Goal: Transaction & Acquisition: Purchase product/service

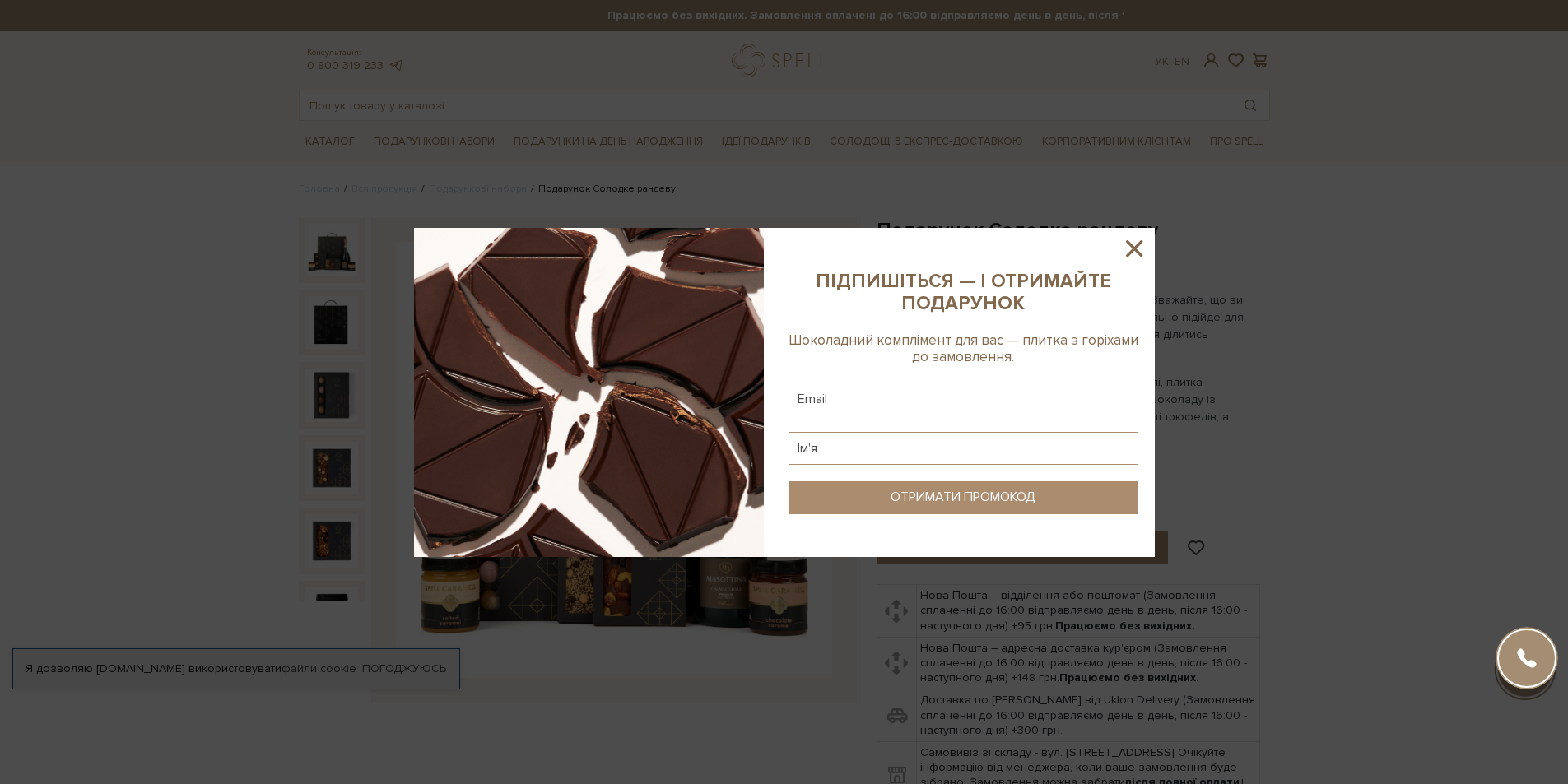
click at [1131, 241] on icon at bounding box center [1134, 248] width 28 height 28
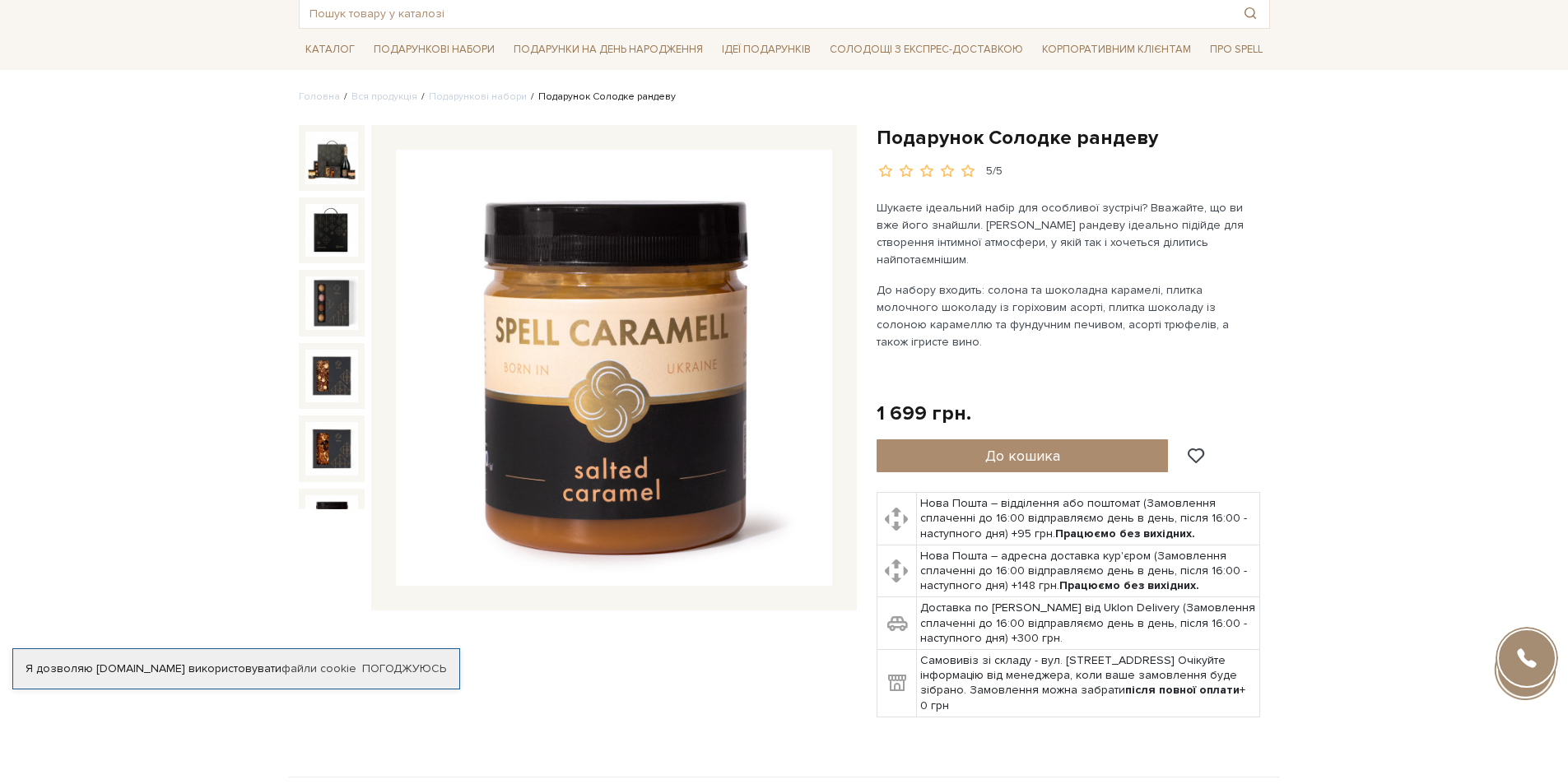
scroll to position [83, 0]
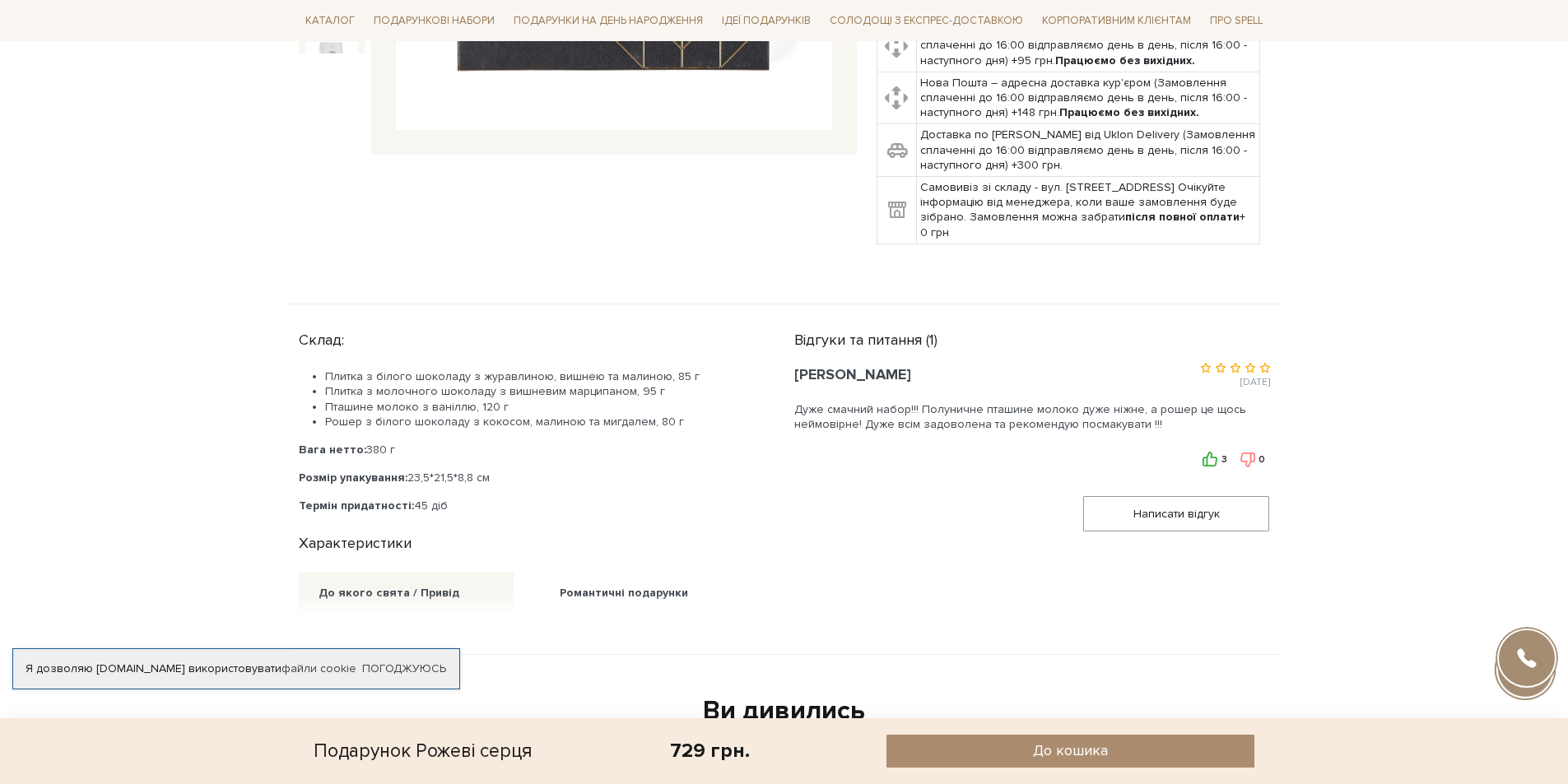
scroll to position [494, 0]
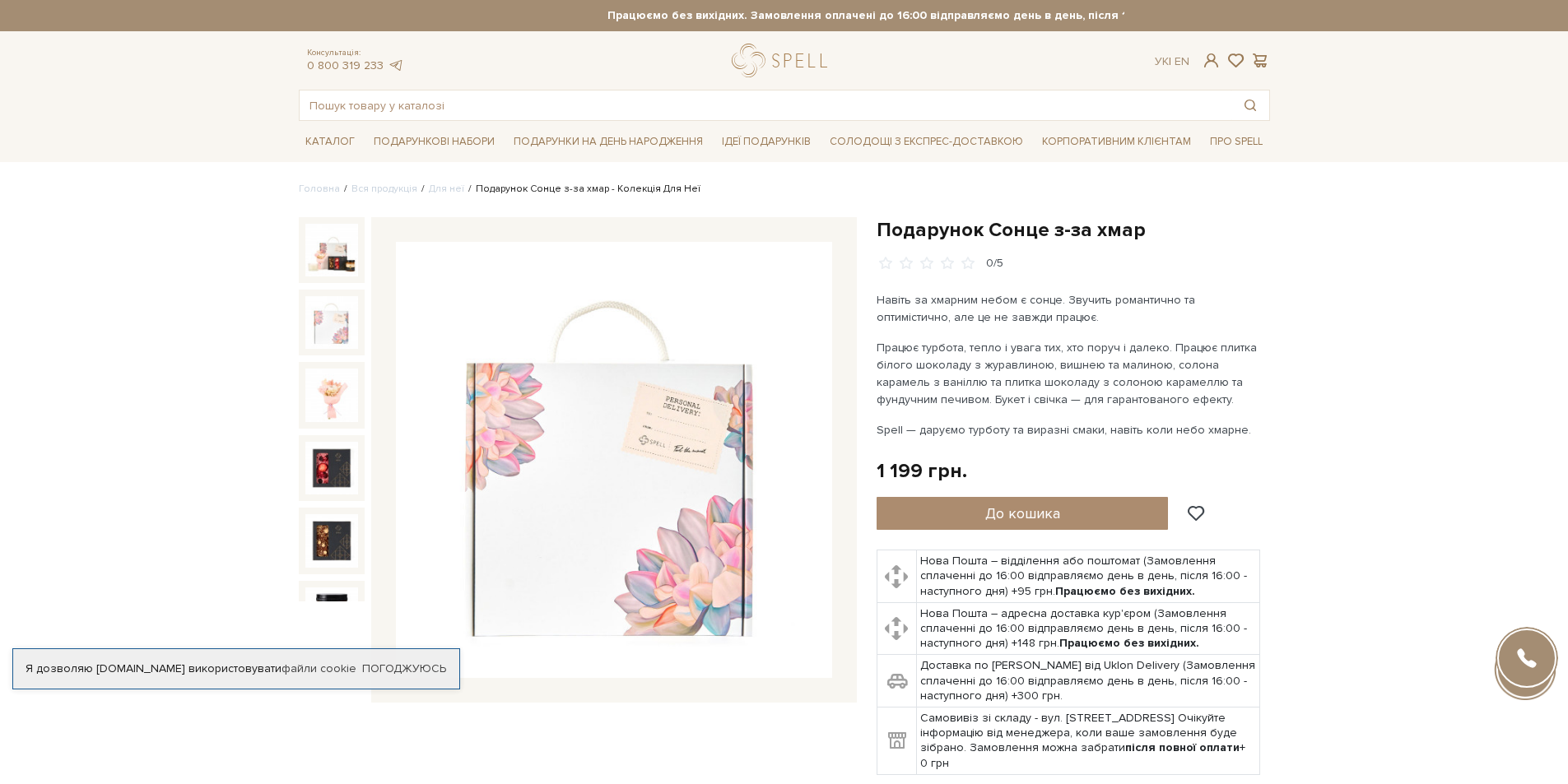
click at [328, 315] on img at bounding box center [332, 322] width 53 height 53
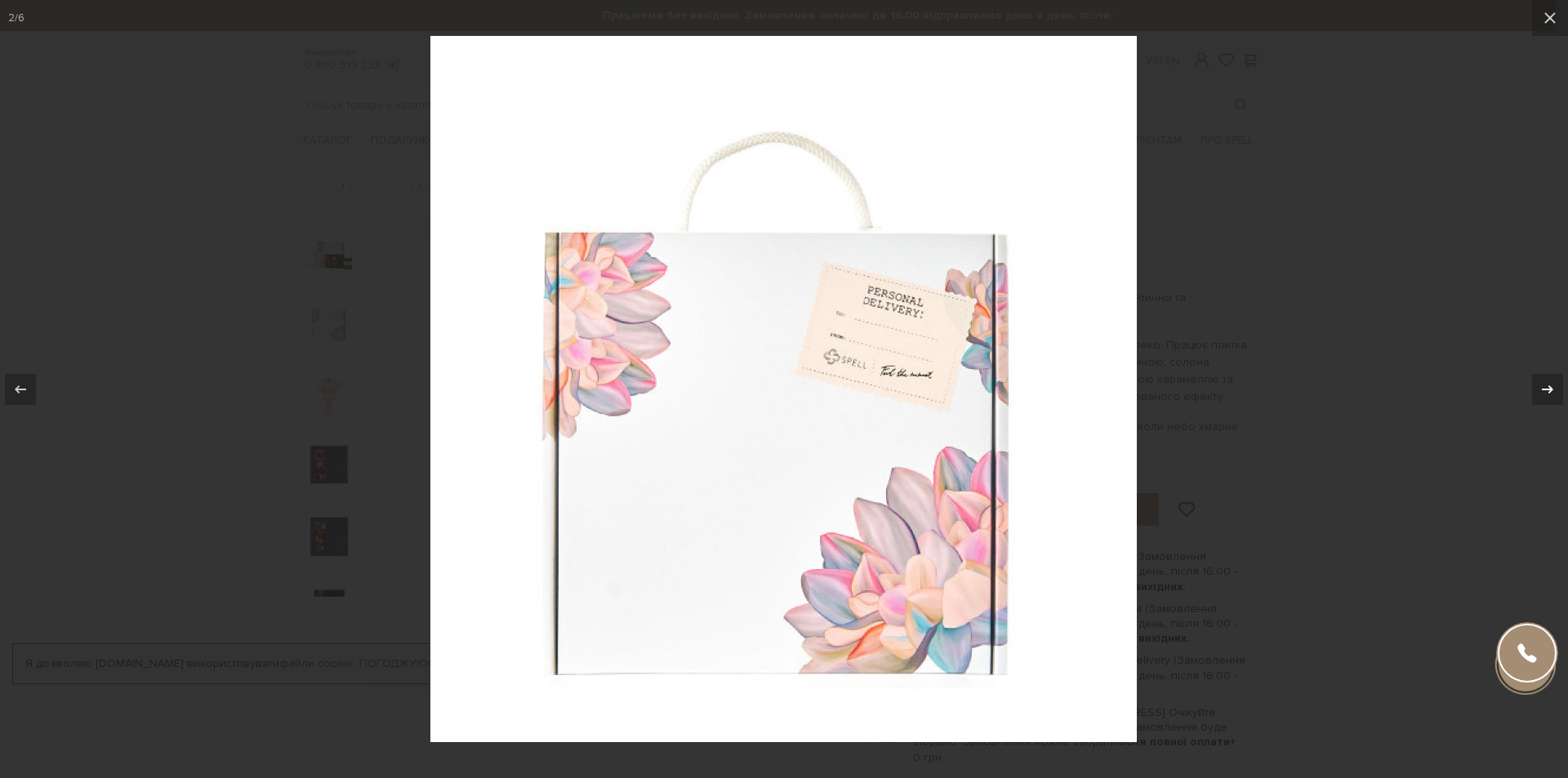
click at [1554, 381] on icon at bounding box center [1547, 389] width 20 height 20
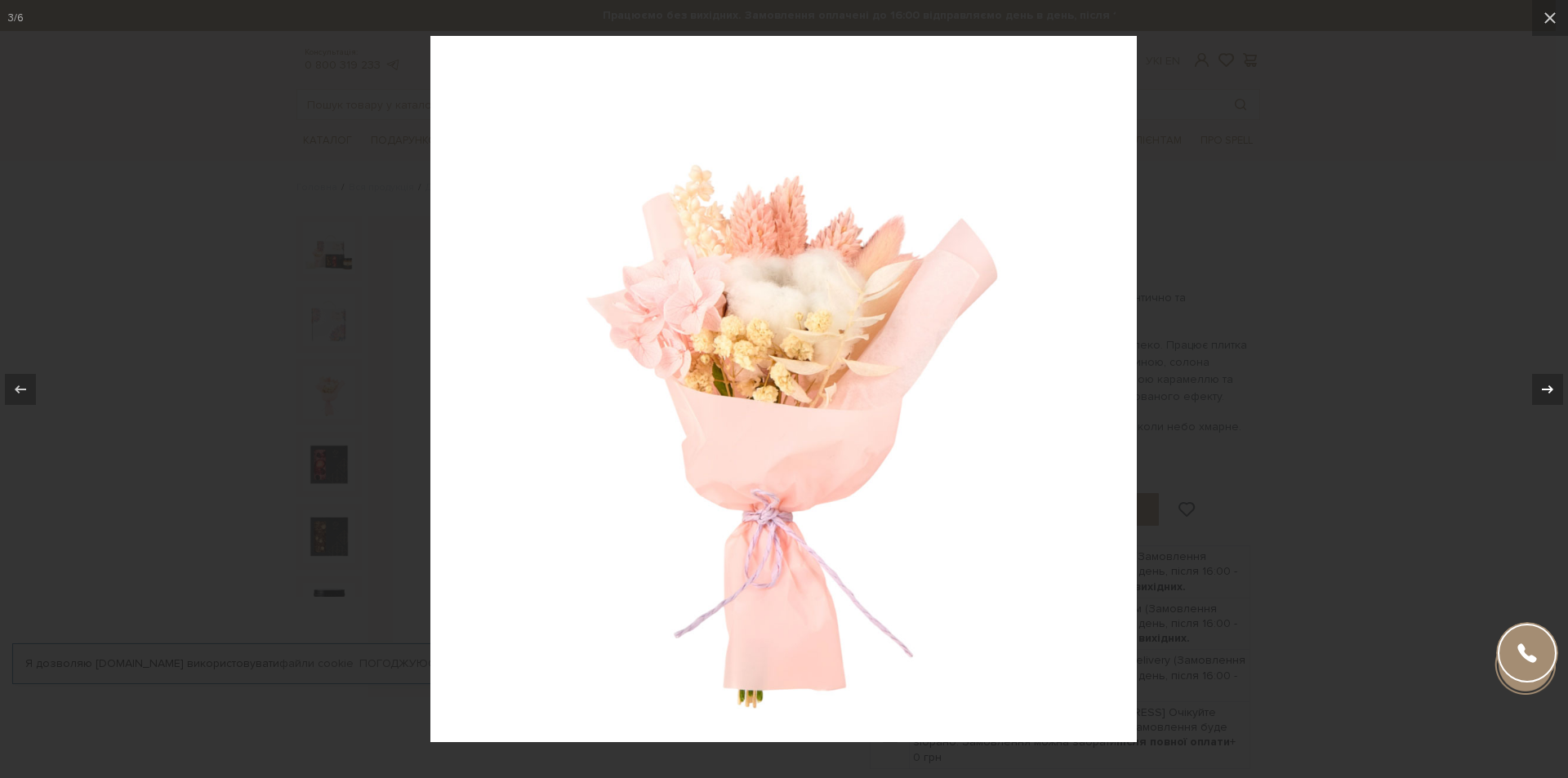
click at [1554, 382] on icon at bounding box center [1547, 389] width 20 height 20
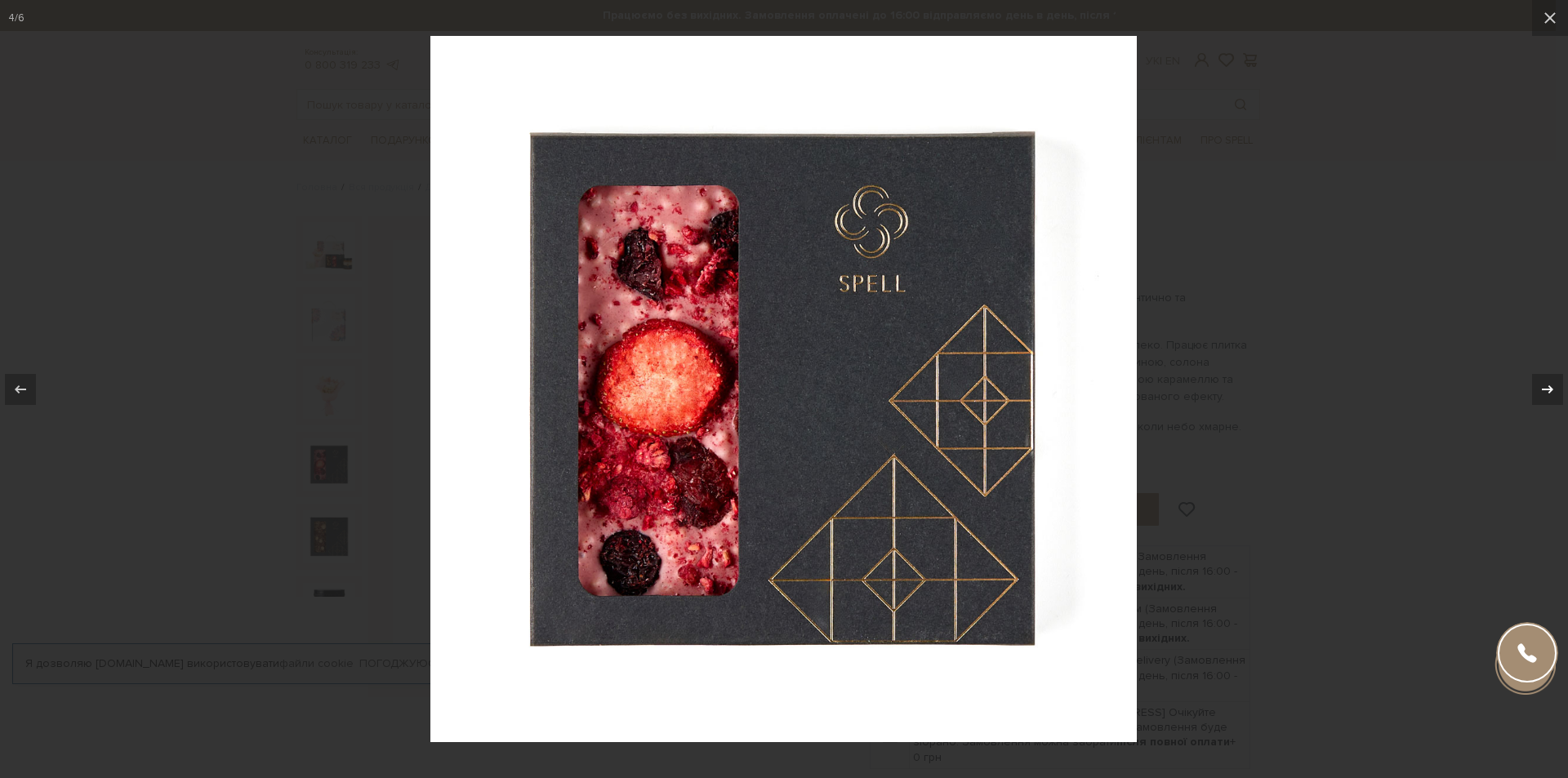
click at [1554, 382] on icon at bounding box center [1547, 389] width 20 height 20
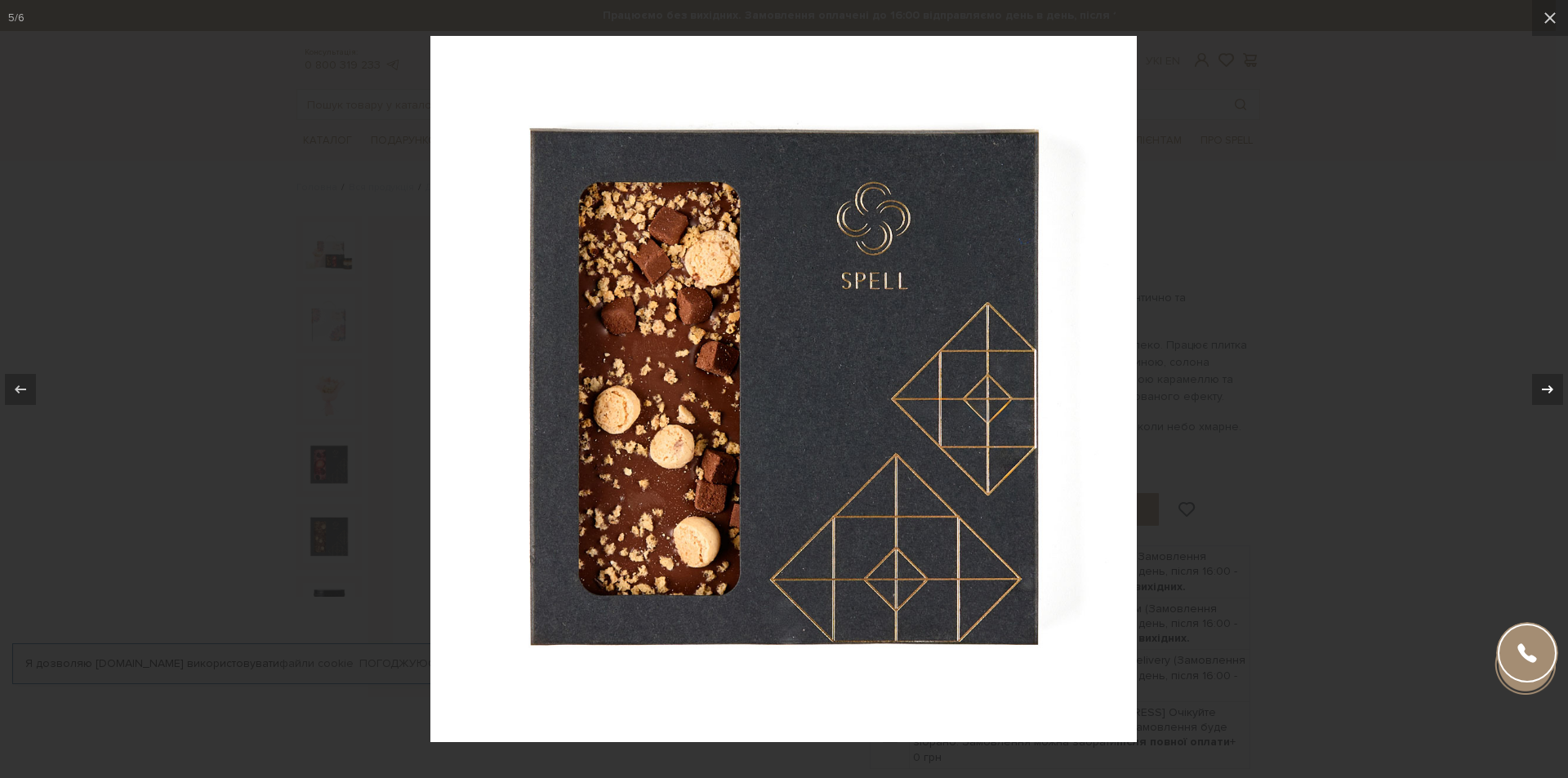
click at [1554, 382] on icon at bounding box center [1547, 389] width 20 height 20
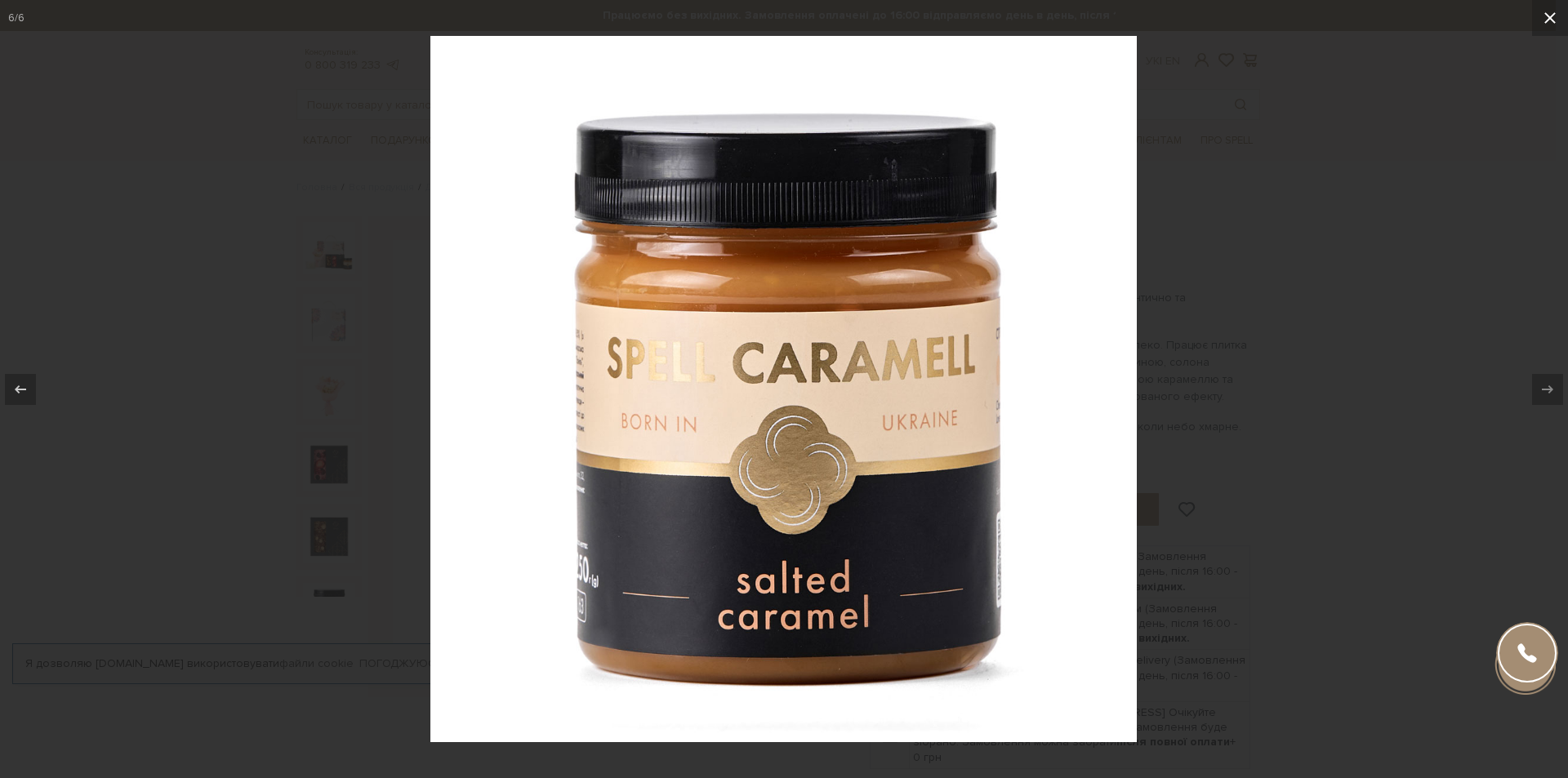
click at [1546, 24] on icon at bounding box center [1550, 18] width 20 height 20
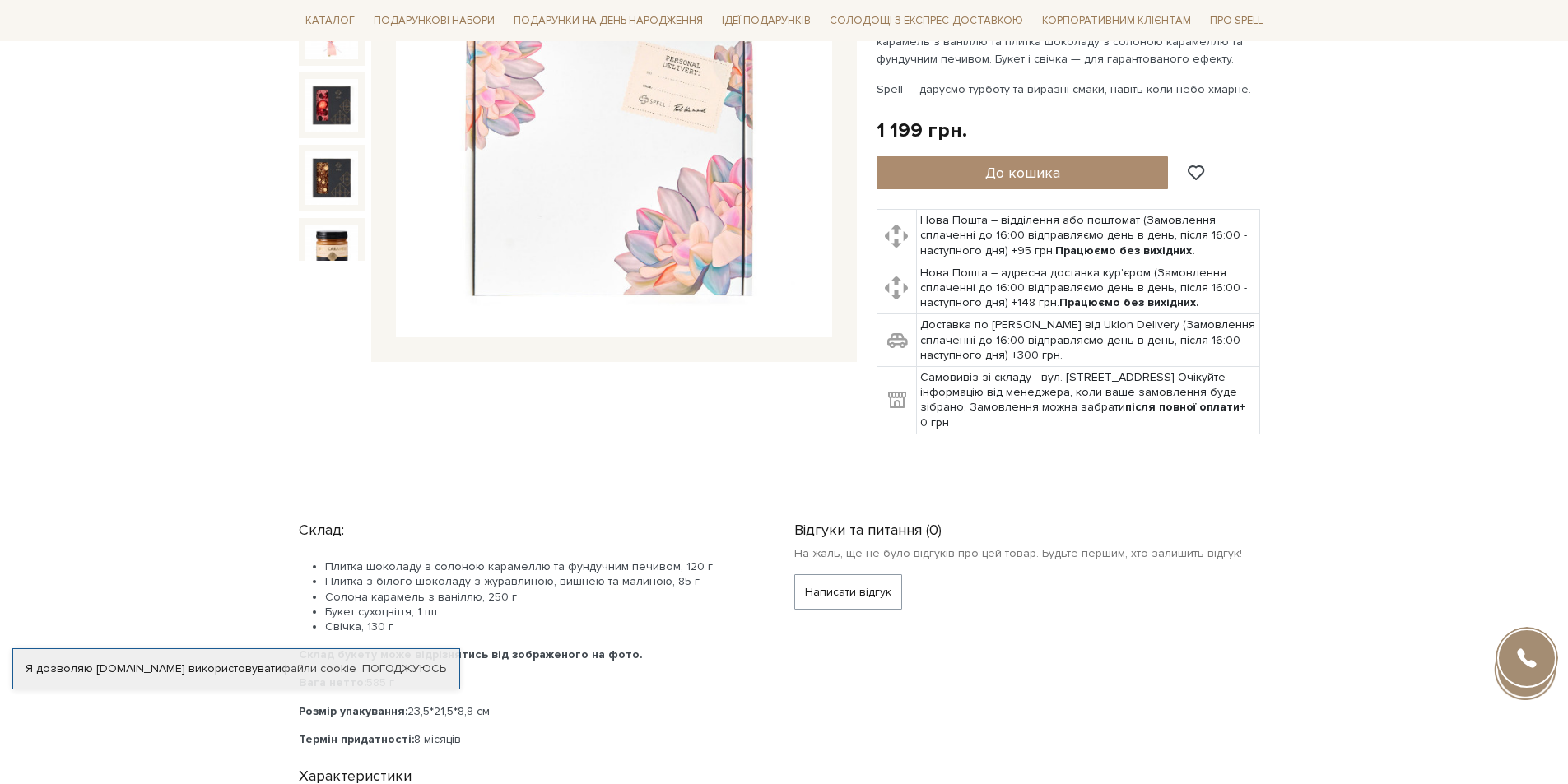
scroll to position [329, 0]
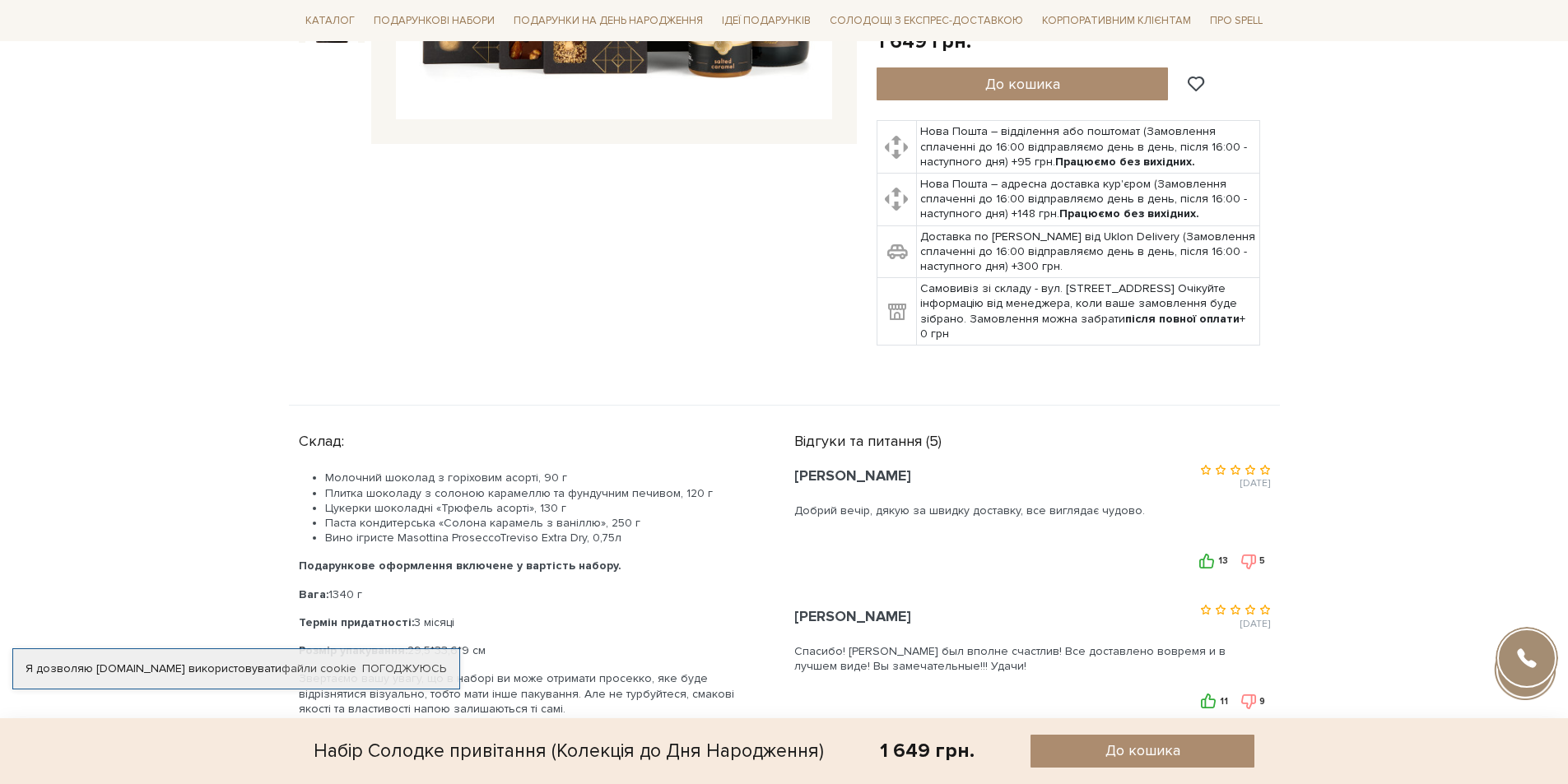
scroll to position [494, 0]
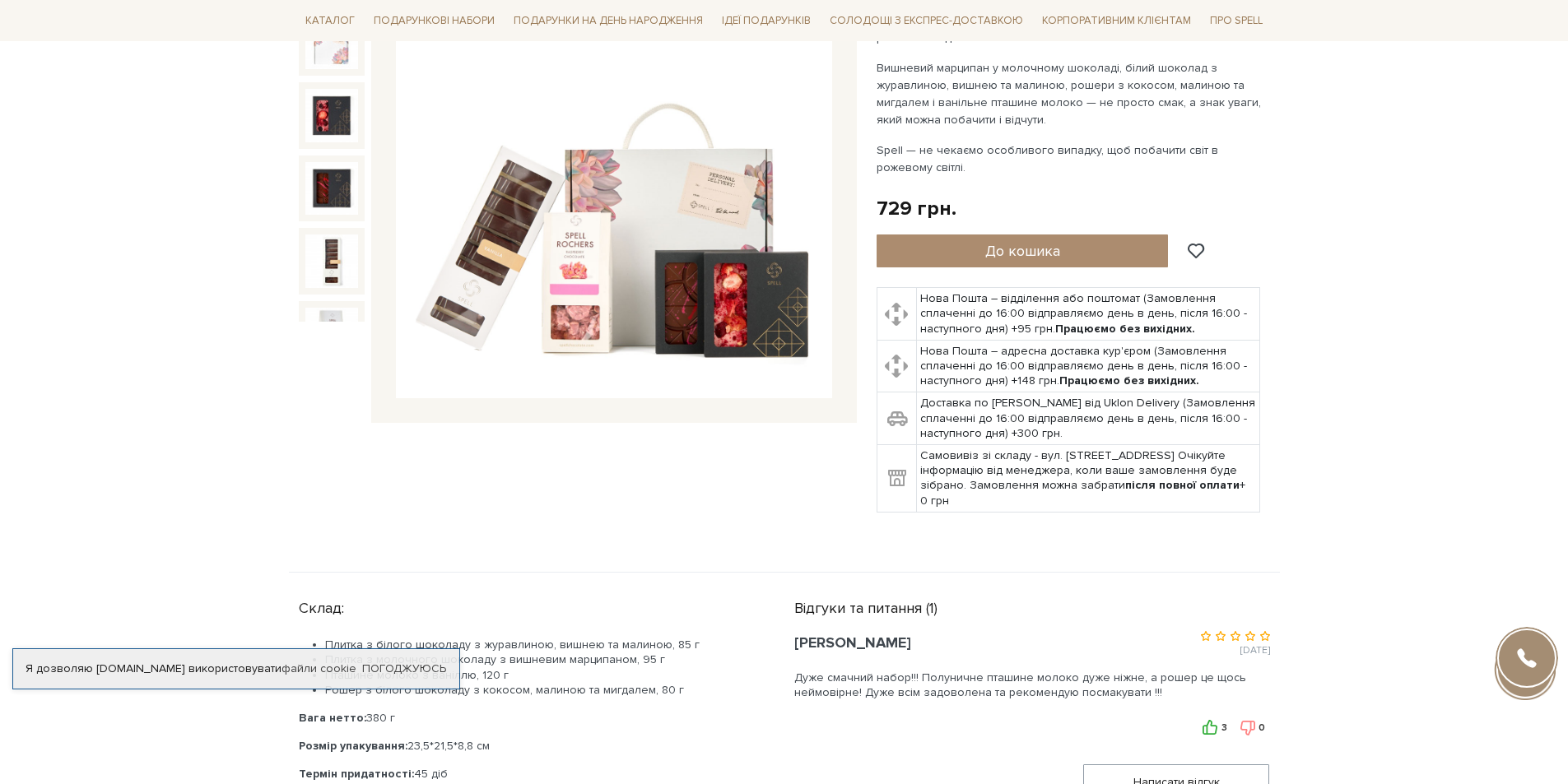
scroll to position [262, 0]
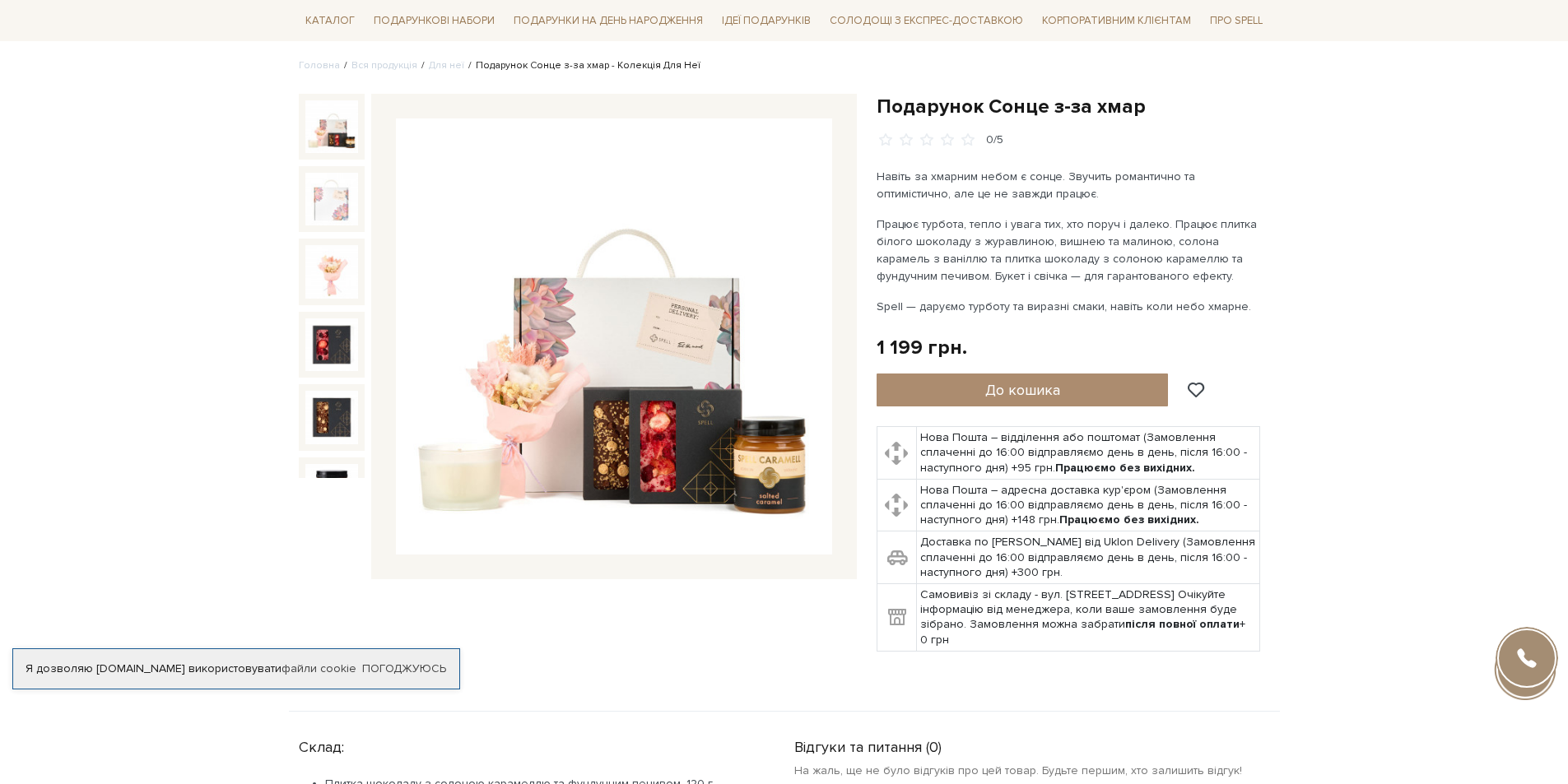
scroll to position [83, 0]
